Goal: Obtain resource: Obtain resource

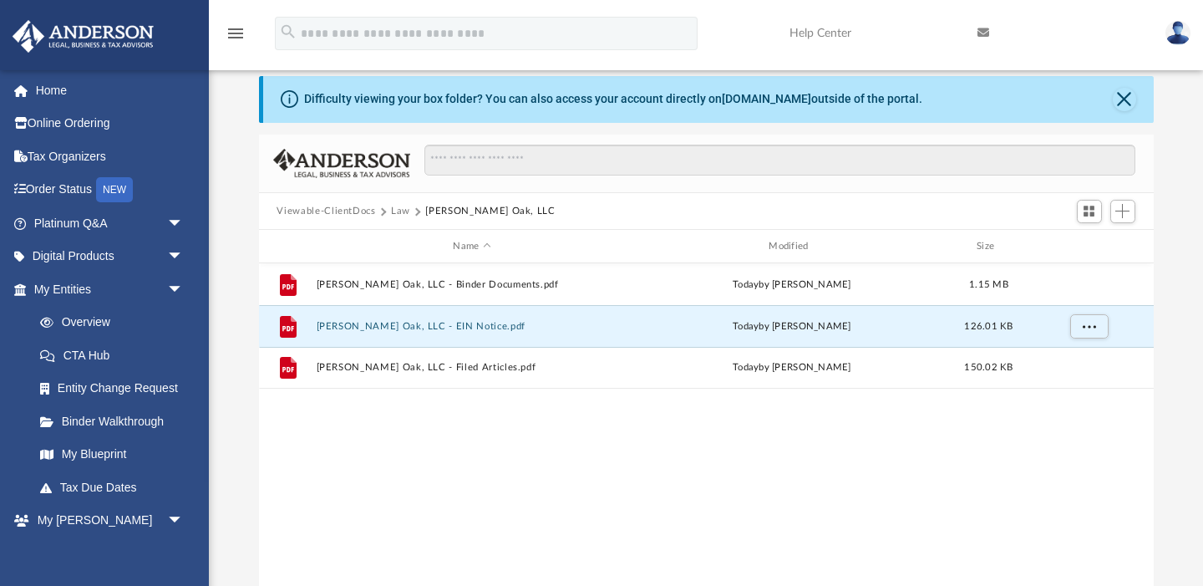
scroll to position [380, 895]
click at [109, 285] on link "My Entities arrow_drop_down" at bounding box center [110, 288] width 197 height 33
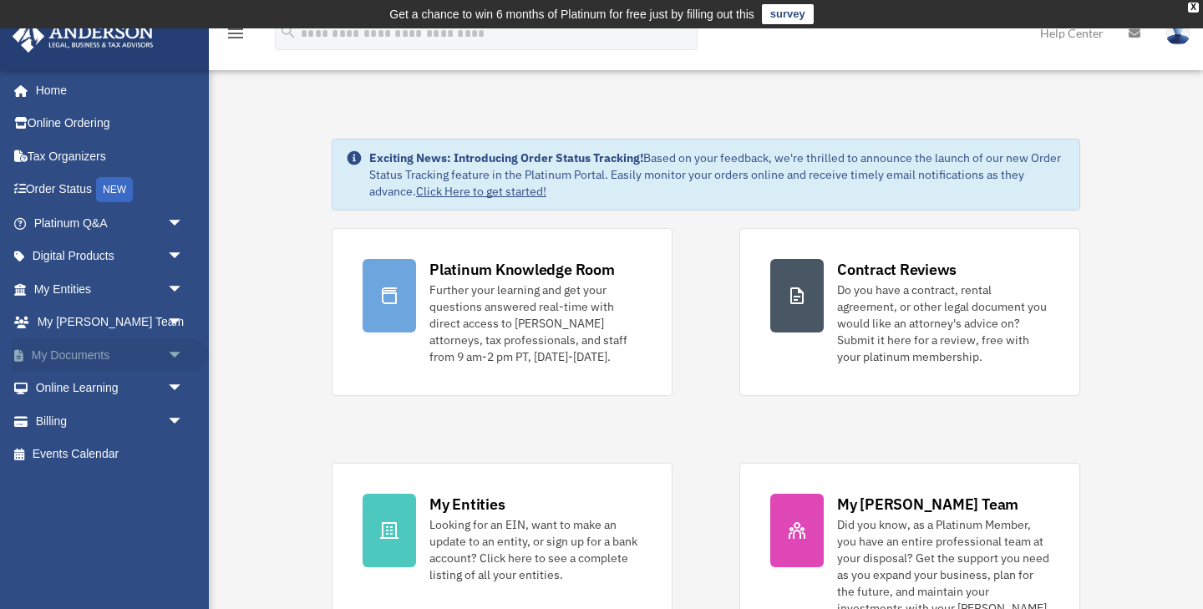
click at [104, 351] on link "My Documents arrow_drop_down" at bounding box center [110, 354] width 197 height 33
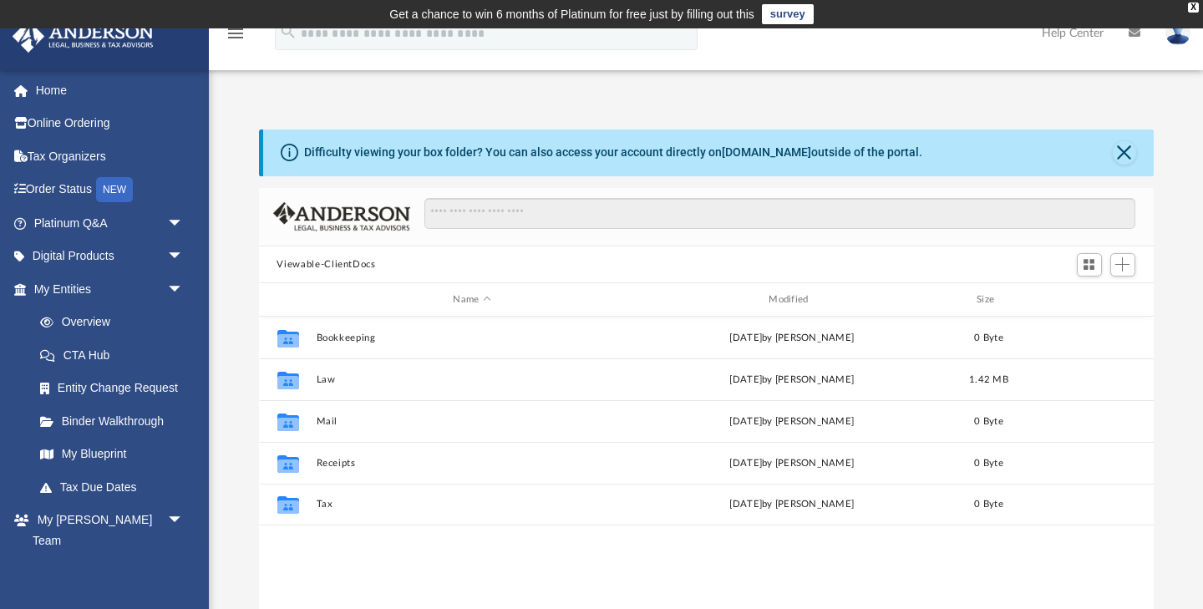
scroll to position [380, 895]
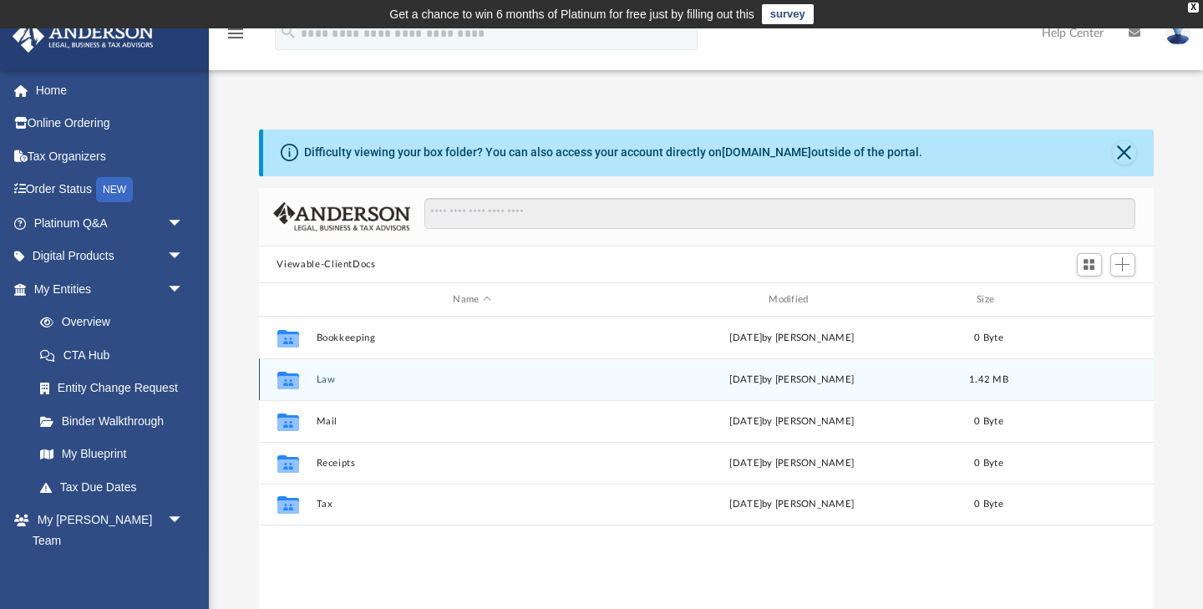
click at [331, 378] on button "Law" at bounding box center [472, 379] width 312 height 11
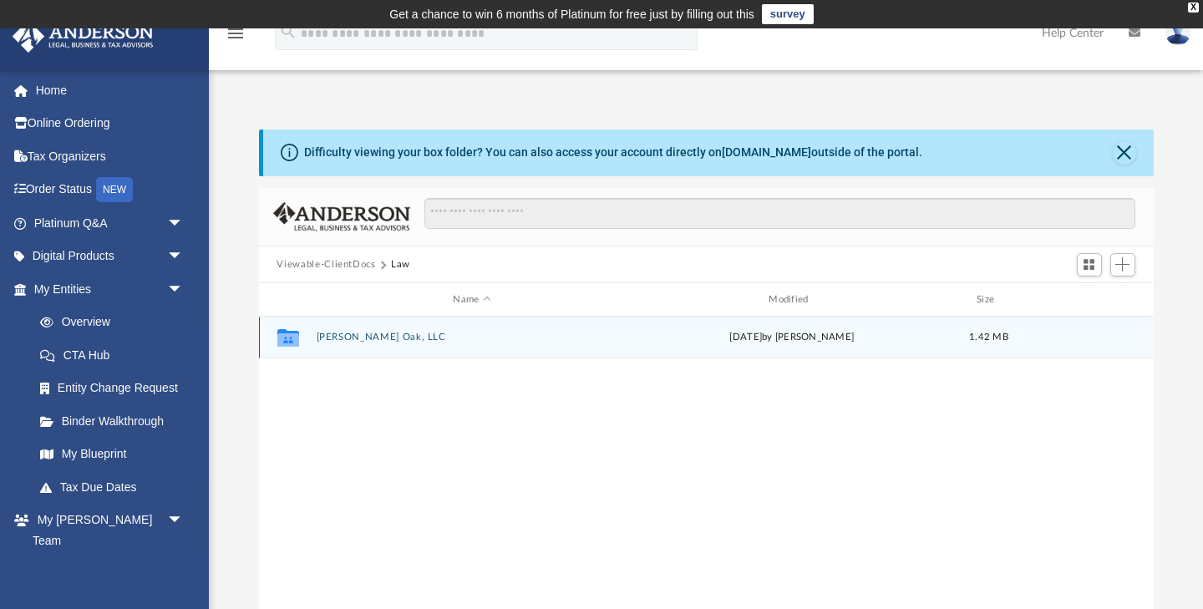
click at [342, 335] on button "[PERSON_NAME] Oak, LLC" at bounding box center [472, 337] width 312 height 11
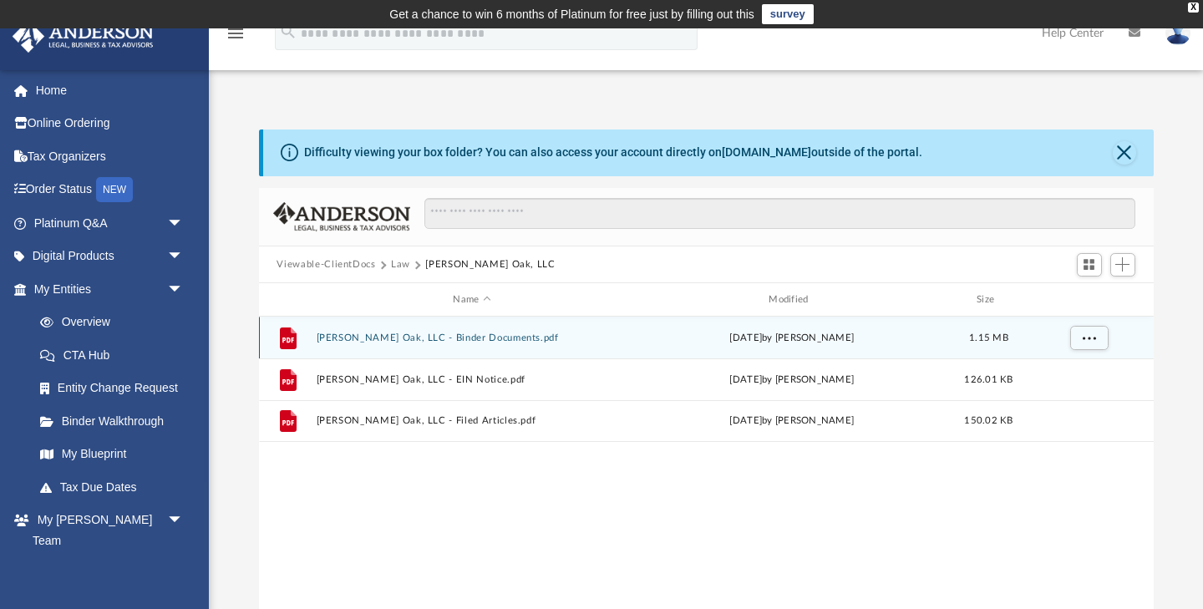
click at [342, 337] on button "[PERSON_NAME] Oak, LLC - Binder Documents.pdf" at bounding box center [472, 337] width 312 height 11
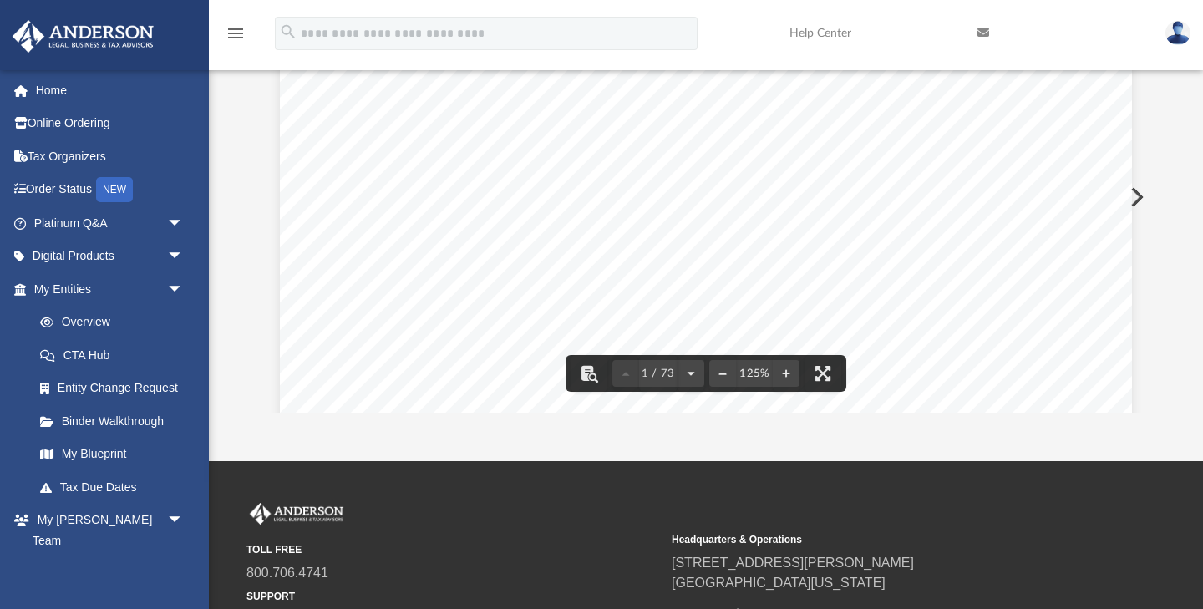
scroll to position [355, 0]
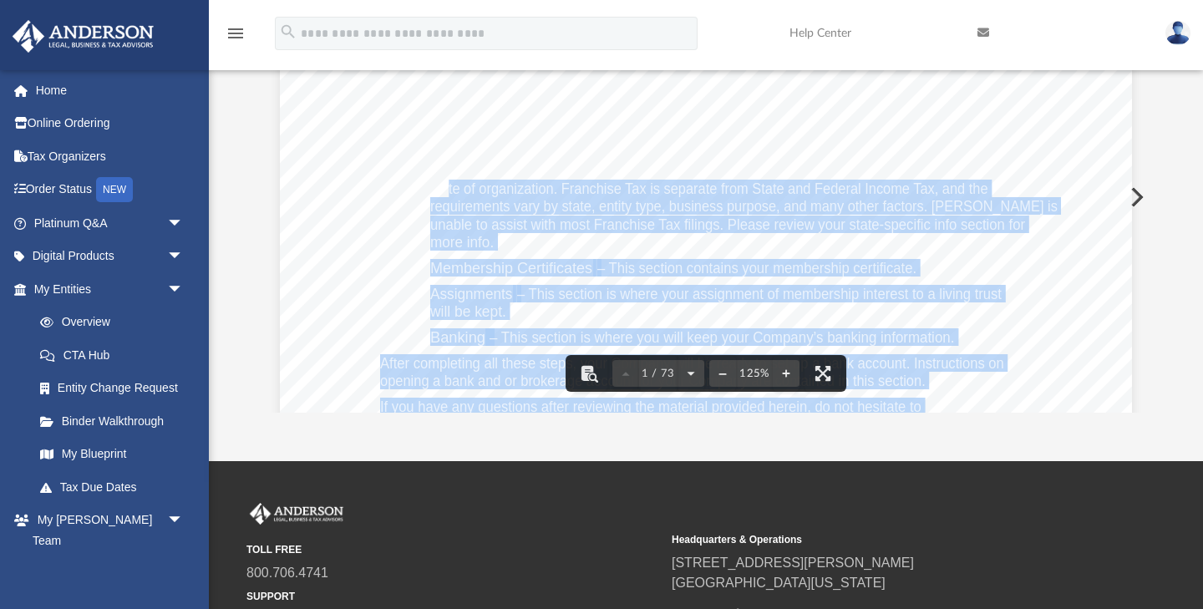
drag, startPoint x: 612, startPoint y: 172, endPoint x: 449, endPoint y: 182, distance: 164.0
click at [449, 182] on div "Heather Davis 5705 White Oak Mountain Greenwood, Arkansas 72936 Re: Asa White O…" at bounding box center [706, 190] width 852 height 1103
click at [449, 182] on span "state of organization. Franchise Tax is separate from State and Federal Income …" at bounding box center [709, 188] width 558 height 15
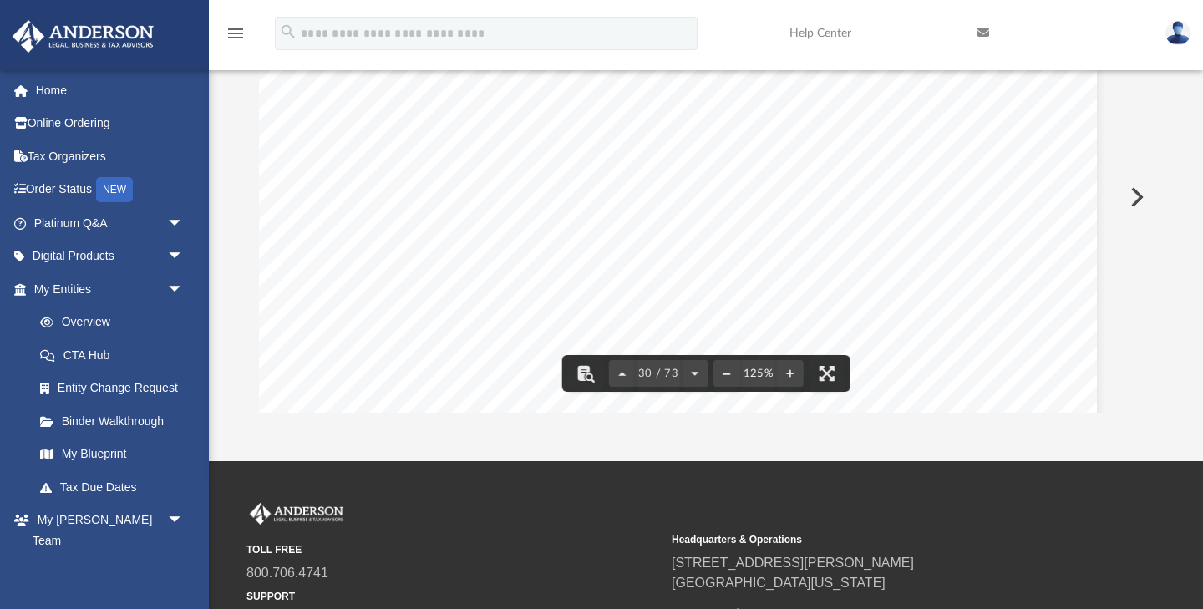
scroll to position [32926, 35]
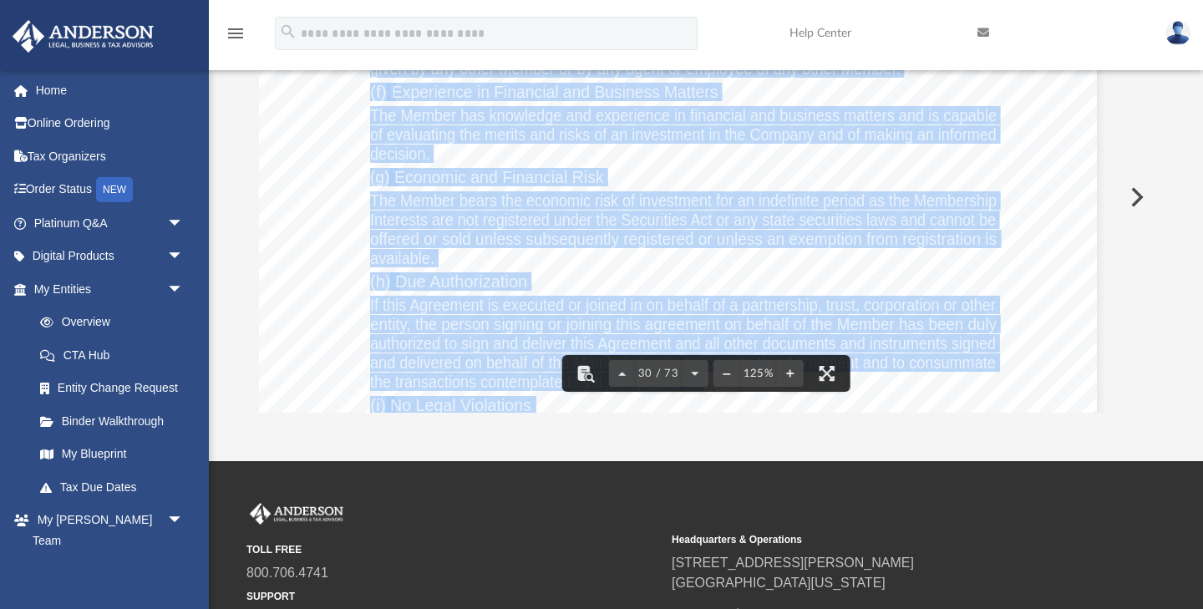
drag, startPoint x: 1151, startPoint y: 155, endPoint x: 1151, endPoint y: 219, distance: 63.5
click at [1151, 220] on div "Operating Agreement of Asa White Oak, LLC Page 9 of 43 Section 6.11 No Employme…" at bounding box center [706, 197] width 895 height 431
click at [332, 145] on div "Operating Agreement of Asa White Oak, LLC Page 17 of 43 (d) Adverse Impact on F…" at bounding box center [671, 323] width 852 height 1103
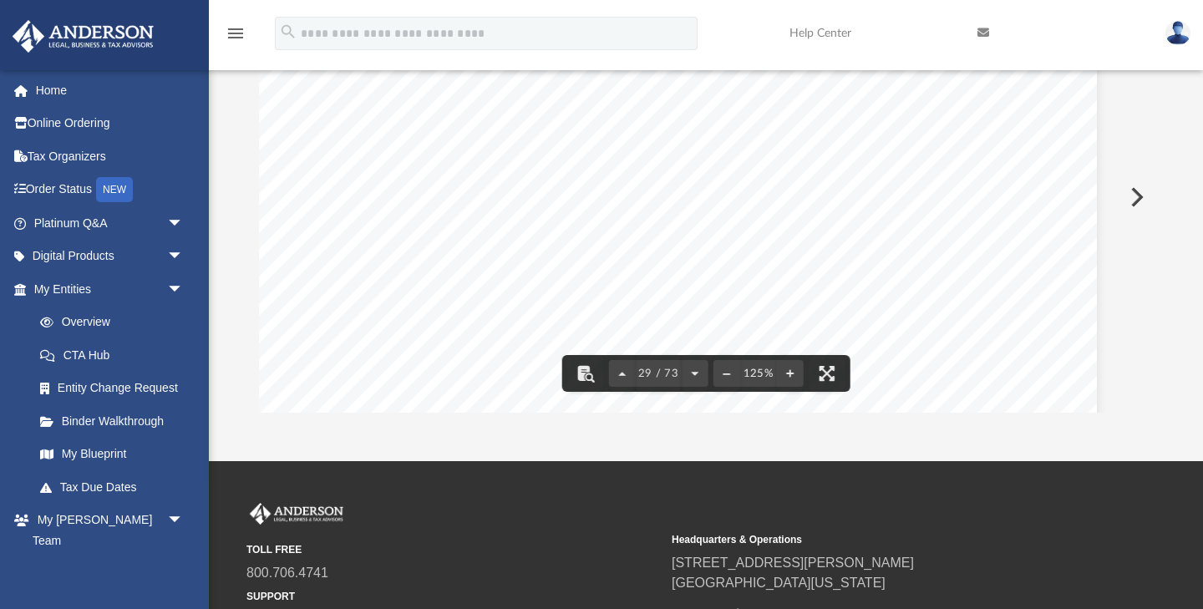
scroll to position [32172, 35]
